Goal: Task Accomplishment & Management: Use online tool/utility

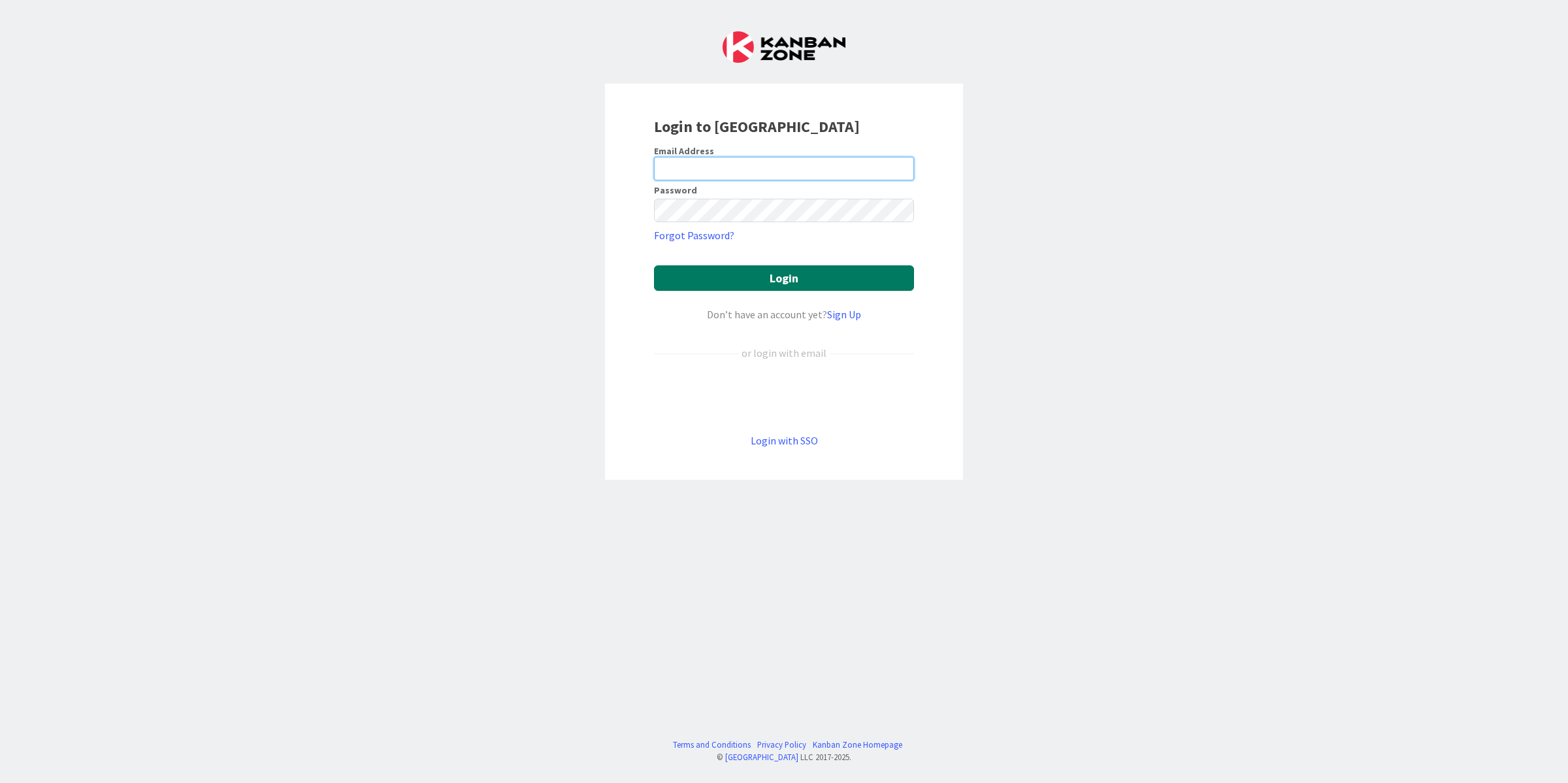
type input "[PERSON_NAME][EMAIL_ADDRESS][DOMAIN_NAME]"
click at [806, 280] on button "Login" at bounding box center [784, 278] width 260 height 26
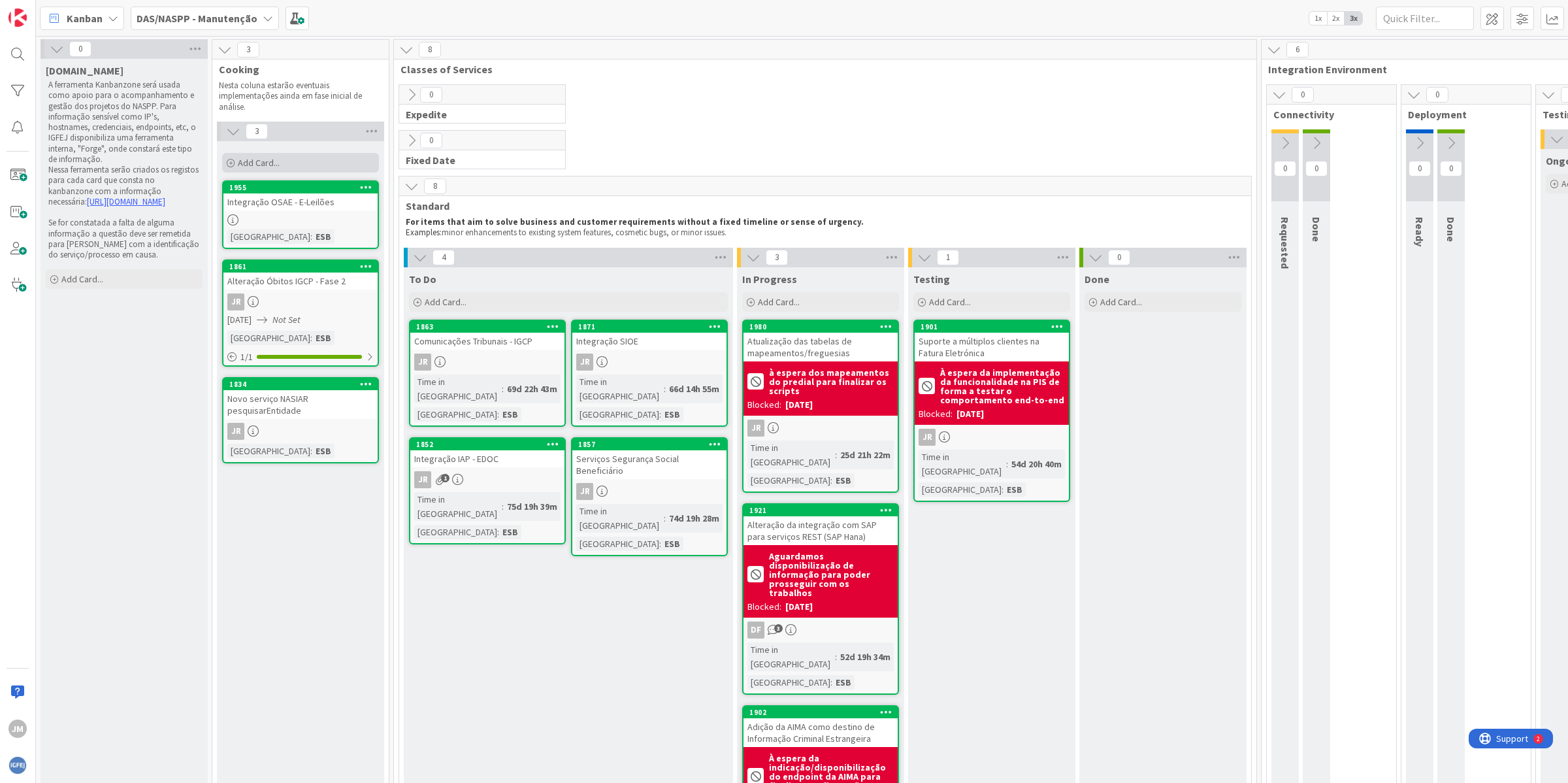
click at [284, 163] on div "Add Card..." at bounding box center [300, 162] width 157 height 20
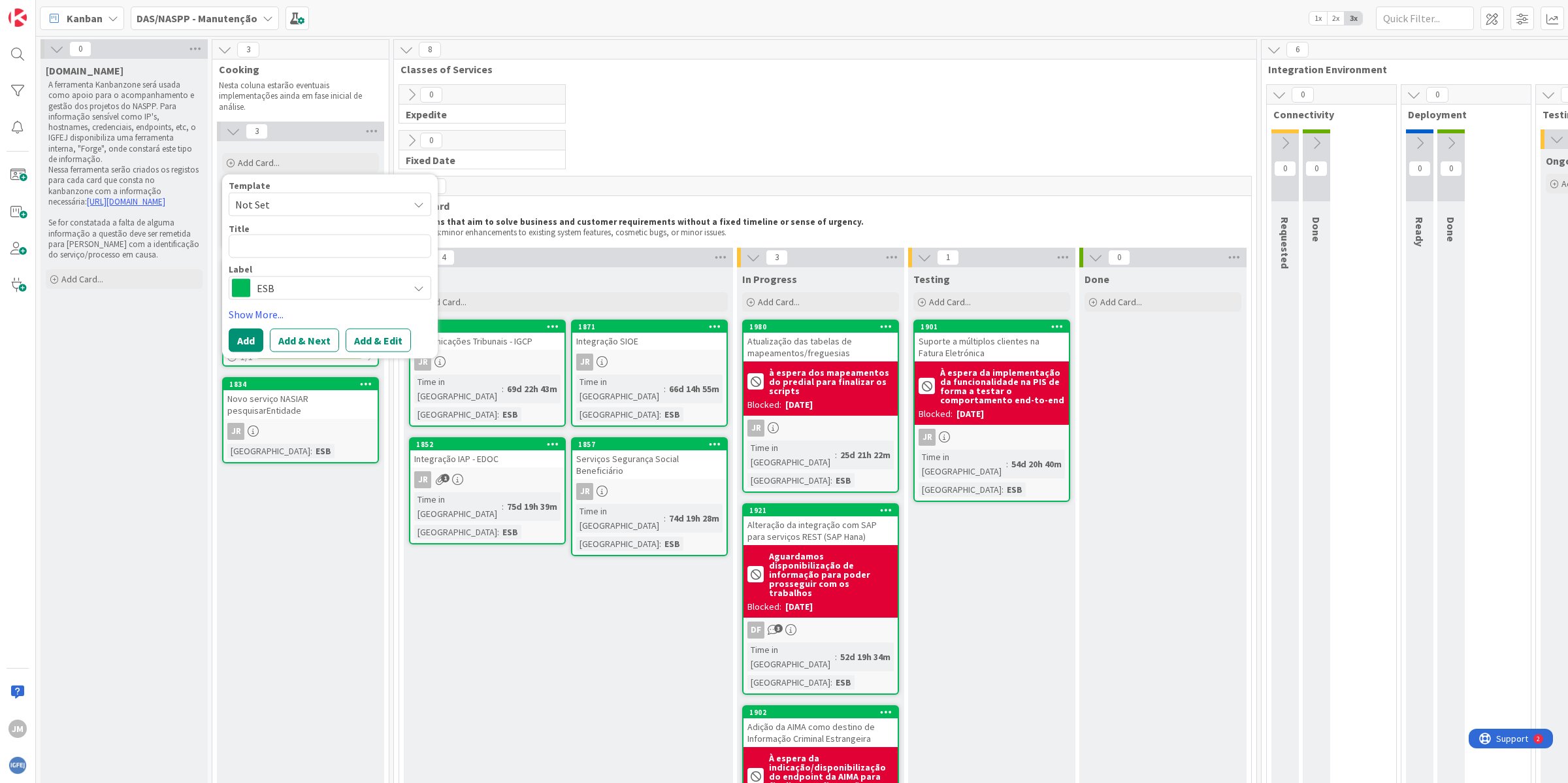
type textarea "x"
type textarea "Interoperabilidade | IMT e Justiça"
click at [381, 337] on button "Add & Edit" at bounding box center [378, 341] width 65 height 24
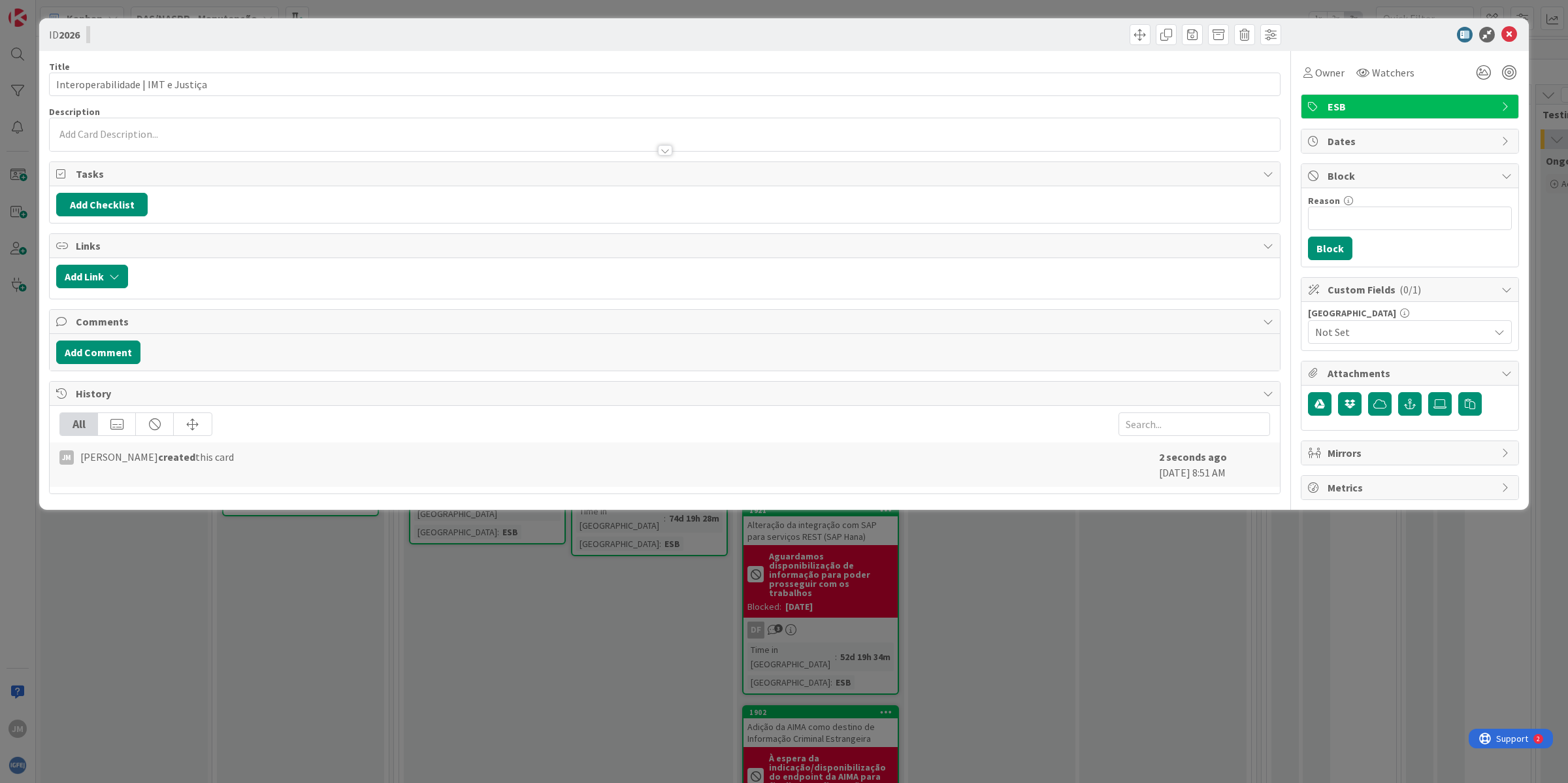
click at [128, 136] on div at bounding box center [664, 135] width 1230 height 33
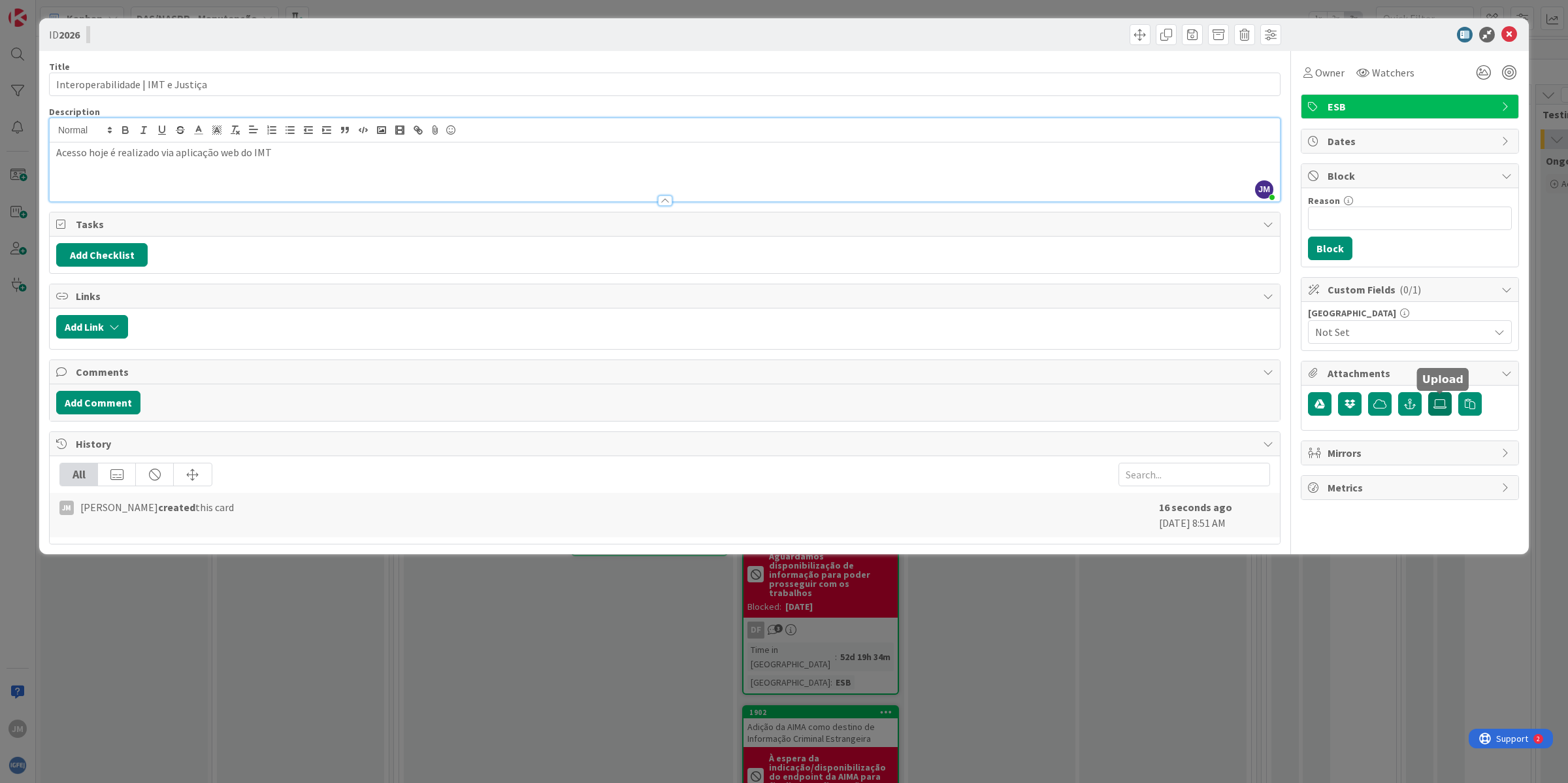
click at [1442, 408] on icon at bounding box center [1440, 404] width 13 height 10
click at [1429, 392] on input "file" at bounding box center [1429, 392] width 0 height 0
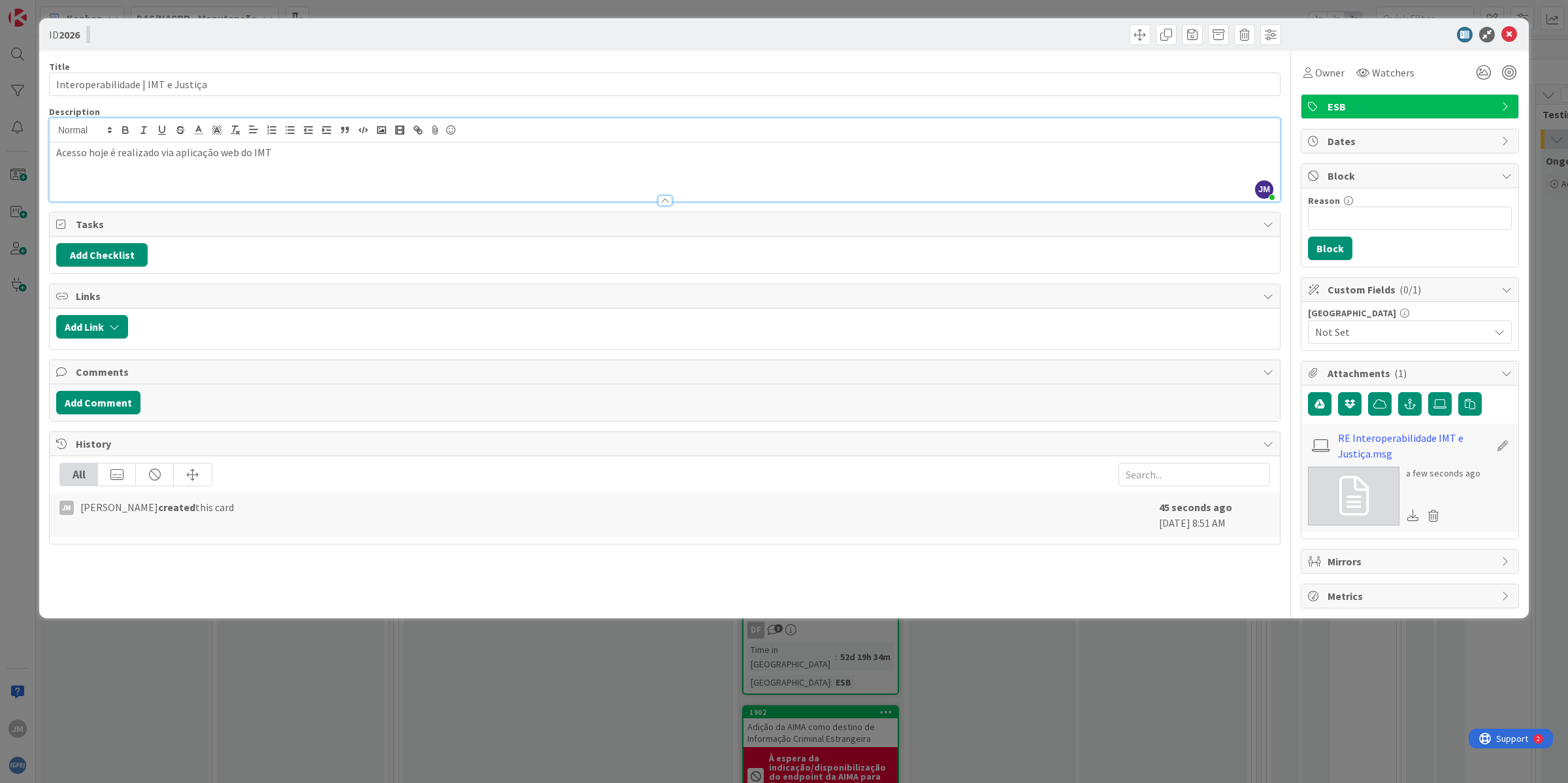
click at [305, 152] on p "Acesso hoje é realizado via aplicação web do IMT" at bounding box center [665, 153] width 1217 height 15
click at [1383, 326] on span "Not Set" at bounding box center [1399, 332] width 167 height 18
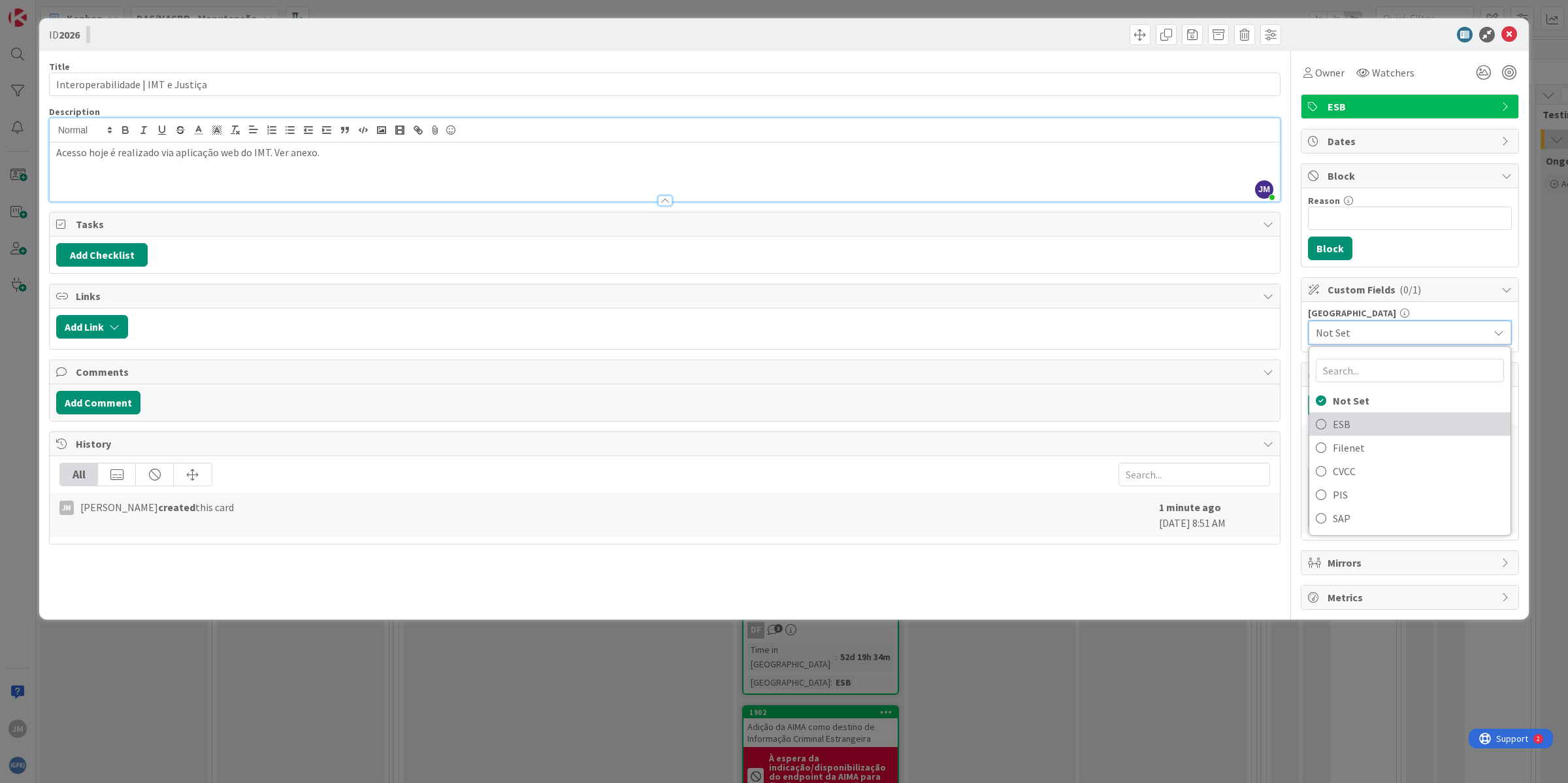
click at [1367, 417] on span "ESB" at bounding box center [1419, 424] width 171 height 20
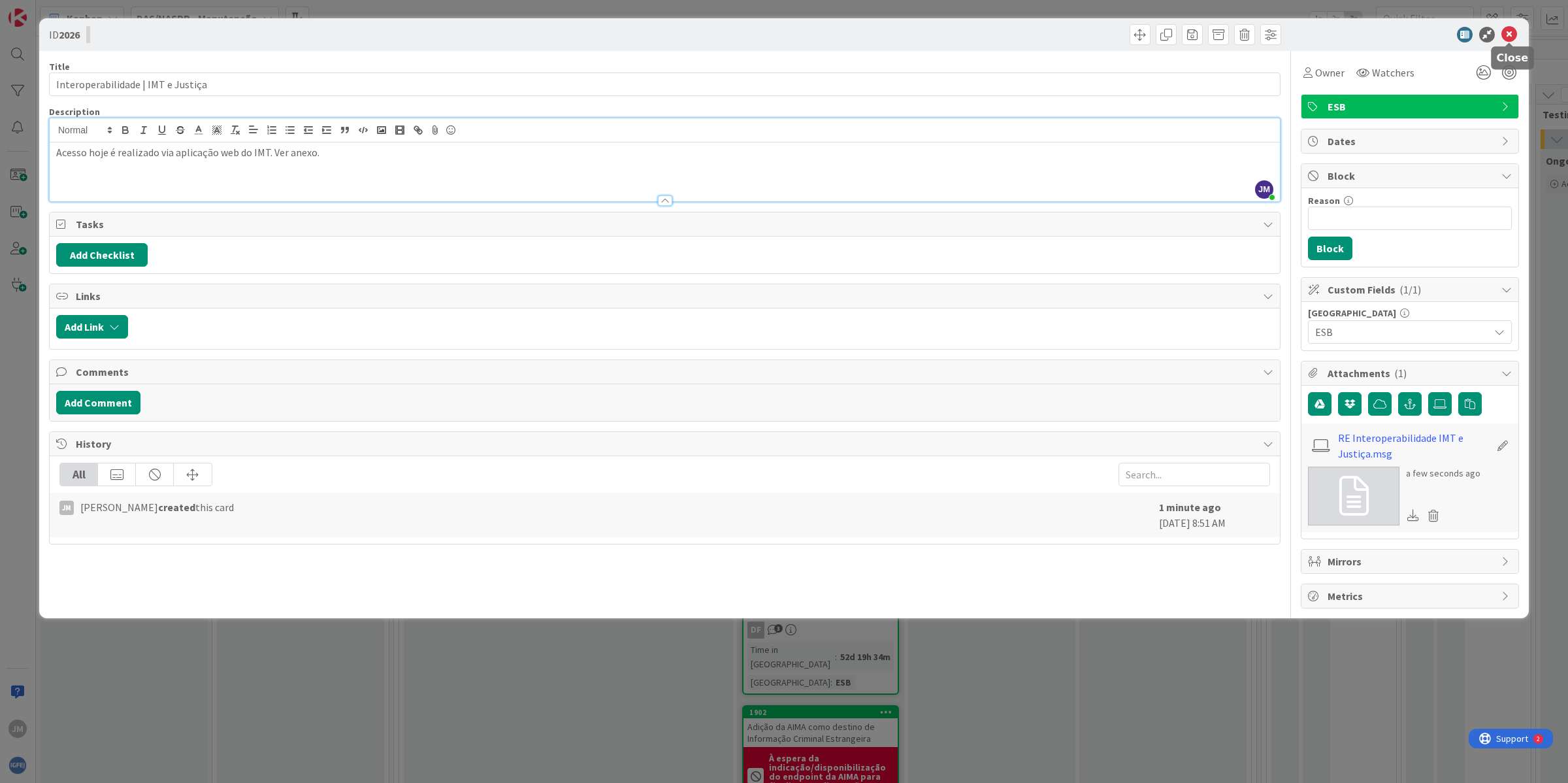
click at [1511, 37] on icon at bounding box center [1509, 34] width 16 height 16
